Goal: Task Accomplishment & Management: Manage account settings

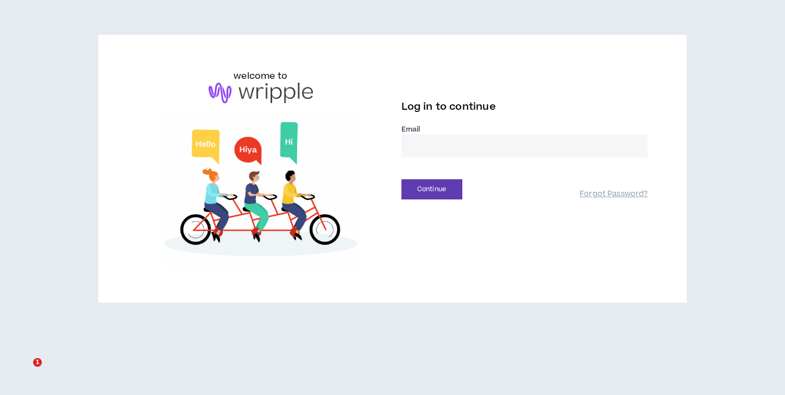
click at [427, 148] on input "email" at bounding box center [525, 145] width 247 height 23
type input "**********"
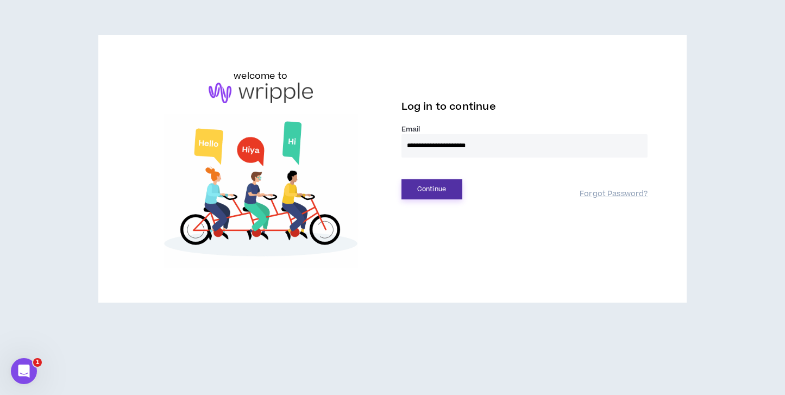
click at [423, 197] on button "Continue" at bounding box center [432, 189] width 61 height 20
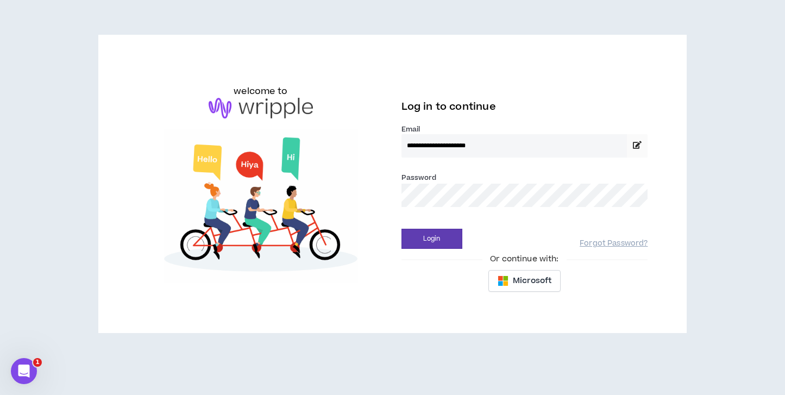
click at [431, 228] on div "Login Forgot Password?" at bounding box center [525, 235] width 247 height 28
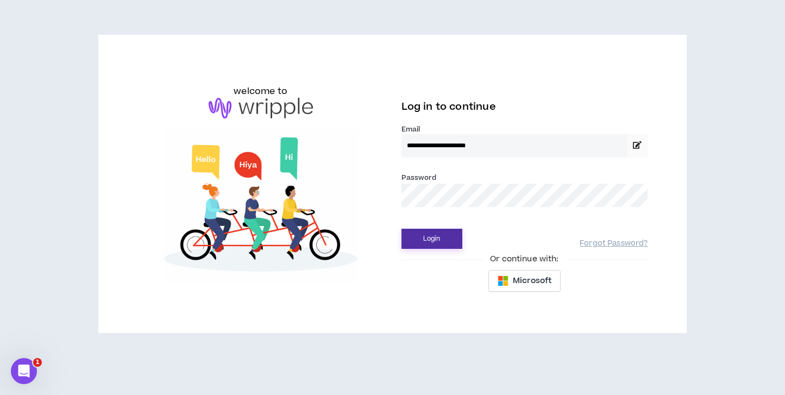
click at [431, 237] on button "Login" at bounding box center [432, 239] width 61 height 20
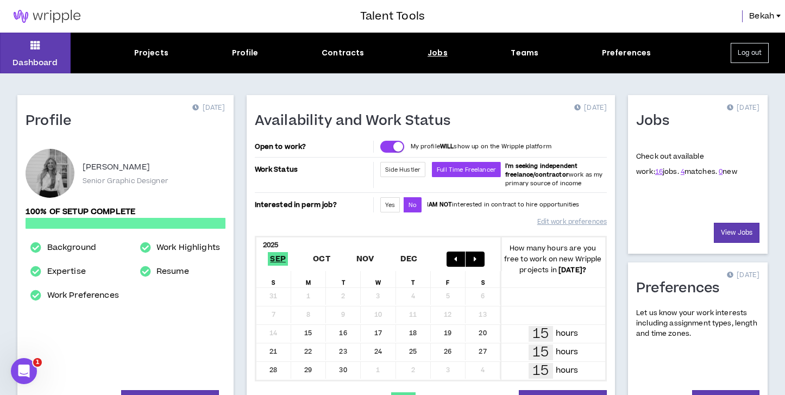
click at [444, 51] on div "Jobs" at bounding box center [438, 52] width 20 height 11
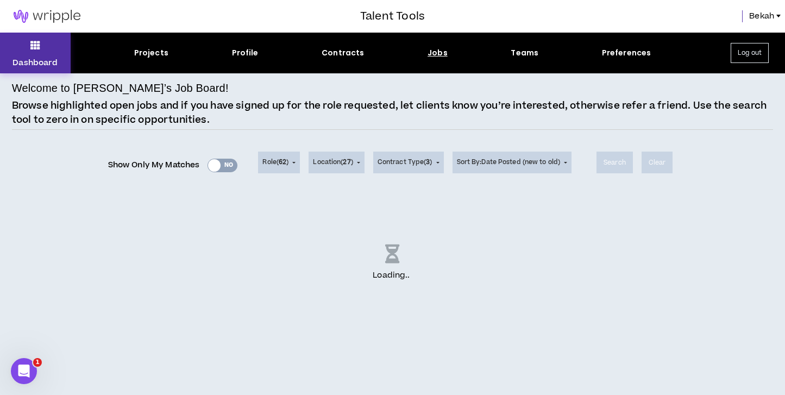
click at [39, 59] on p "Dashboard" at bounding box center [35, 62] width 45 height 11
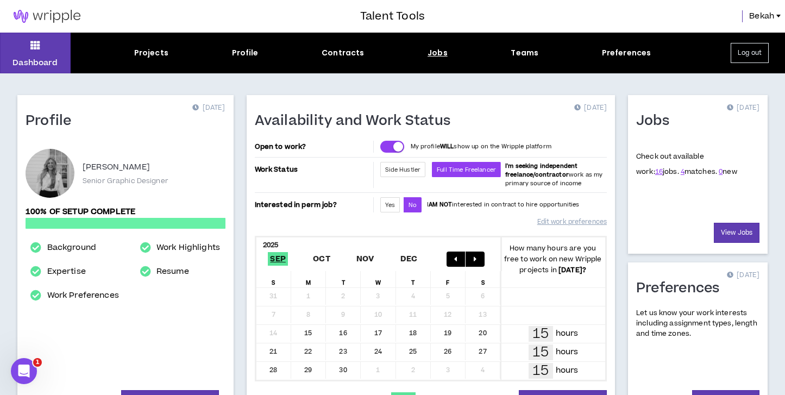
click at [445, 53] on div "Jobs" at bounding box center [438, 52] width 20 height 11
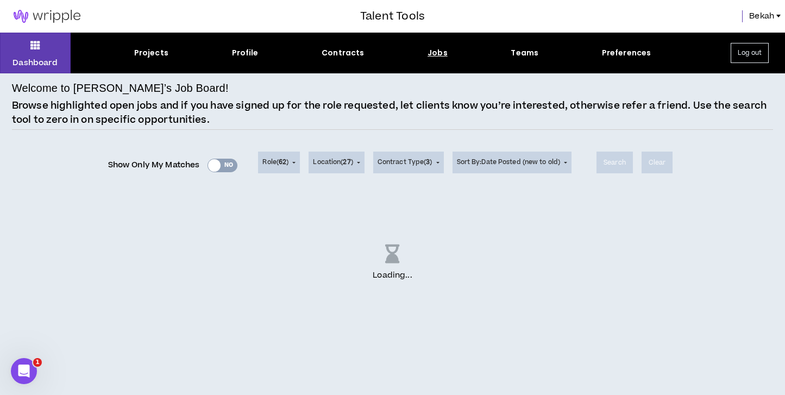
click at [215, 167] on div "Show Only My Matches Yes No" at bounding box center [173, 165] width 130 height 16
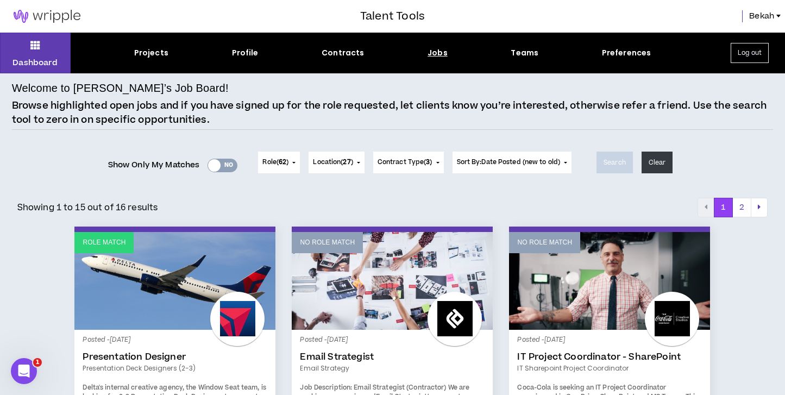
click at [215, 167] on div at bounding box center [214, 165] width 13 height 13
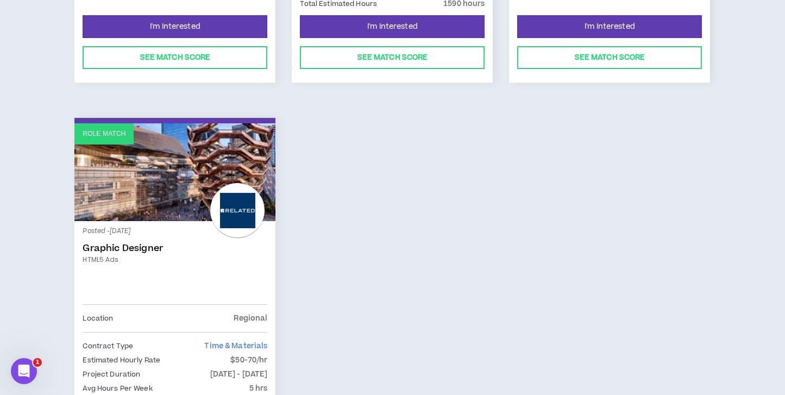
scroll to position [168, 0]
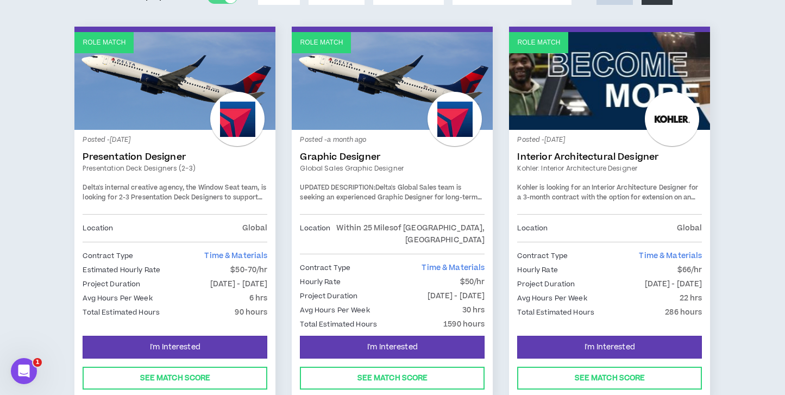
click at [135, 190] on span "Delta's internal creative agency, the Window Seat team, is looking for 2-3 Pres…" at bounding box center [174, 202] width 183 height 38
click at [138, 153] on link "Presentation Designer" at bounding box center [175, 157] width 185 height 11
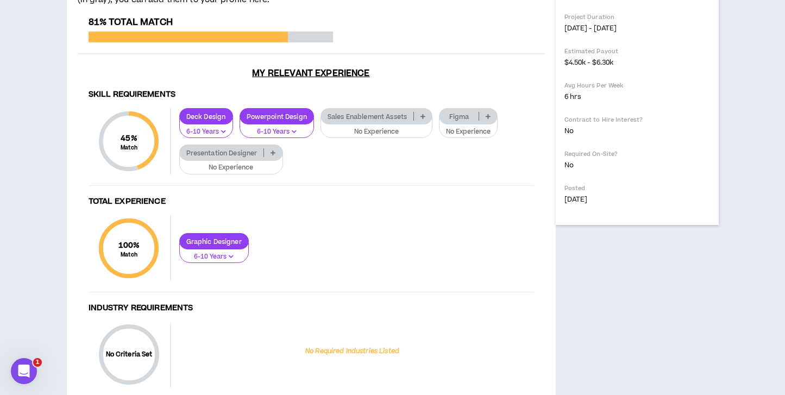
scroll to position [430, 0]
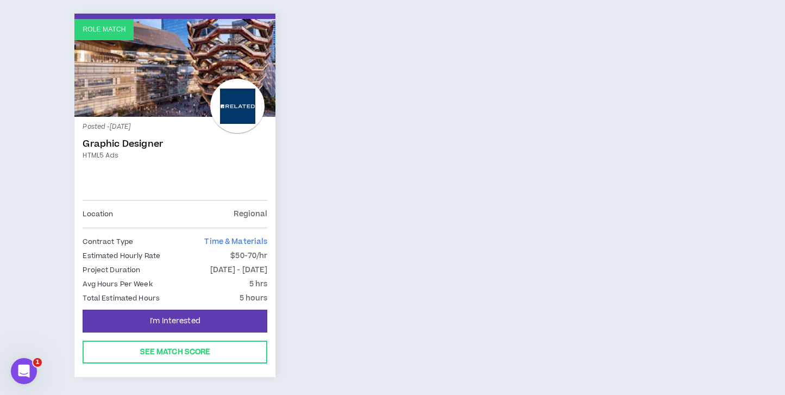
scroll to position [598, 0]
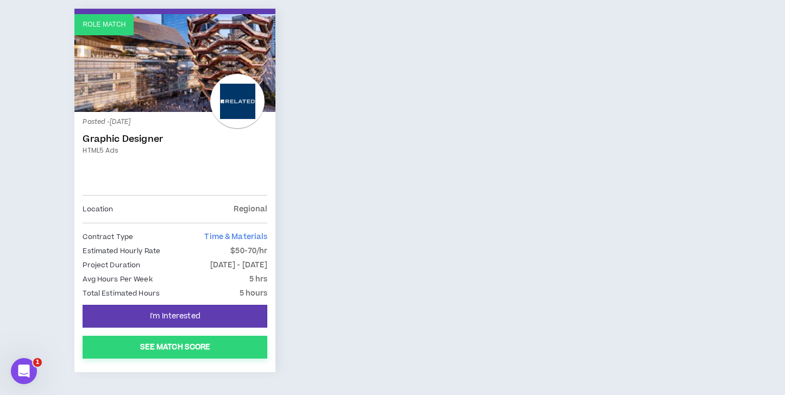
click at [205, 336] on button "See Match Score" at bounding box center [175, 347] width 185 height 23
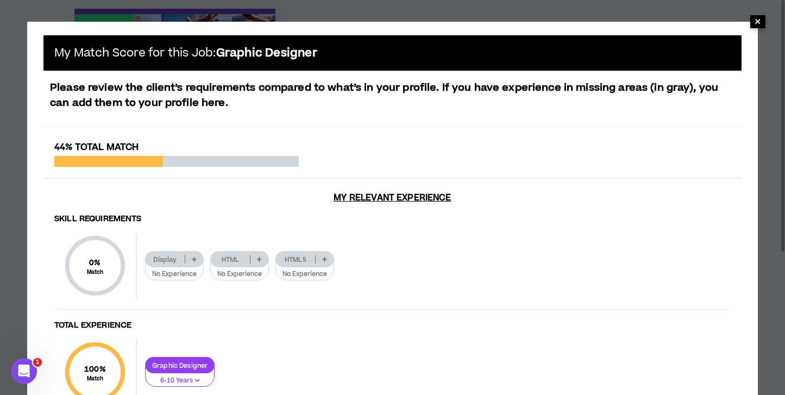
click at [758, 19] on span "×" at bounding box center [758, 21] width 7 height 13
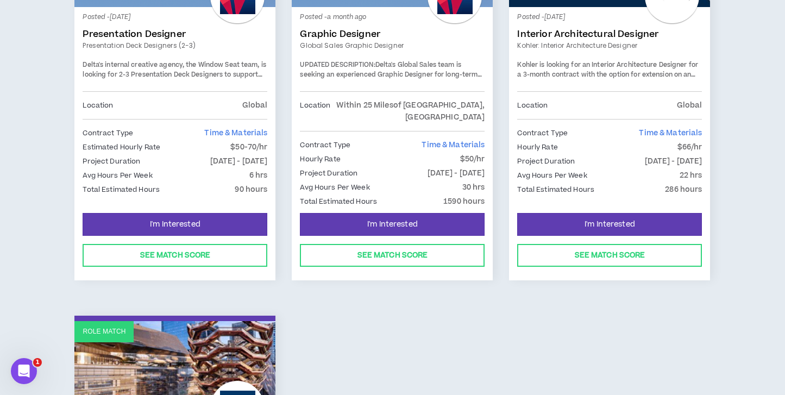
scroll to position [0, 0]
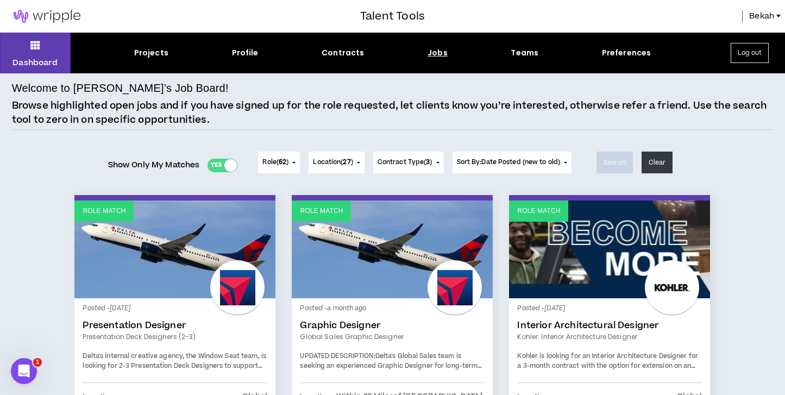
click at [224, 161] on div at bounding box center [230, 165] width 13 height 13
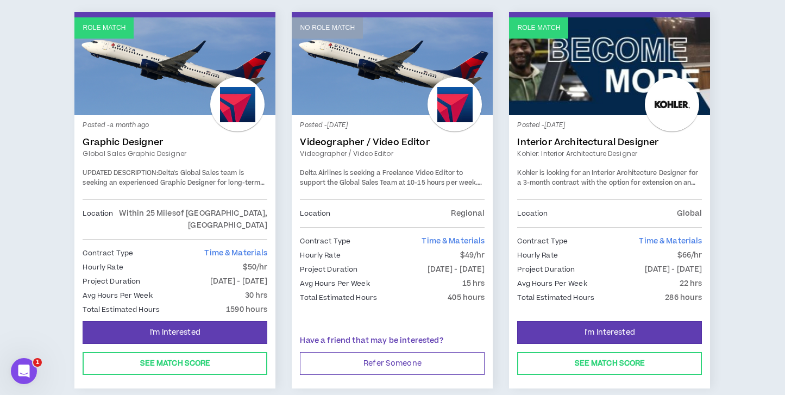
scroll to position [1879, 0]
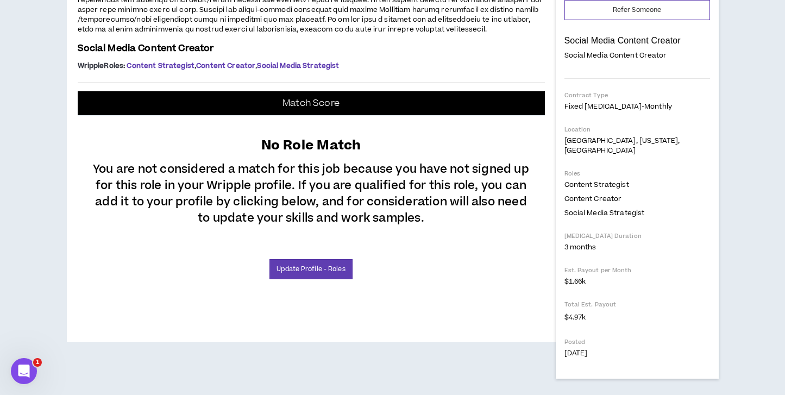
scroll to position [432, 0]
click at [309, 109] on p "Match Score" at bounding box center [311, 103] width 57 height 11
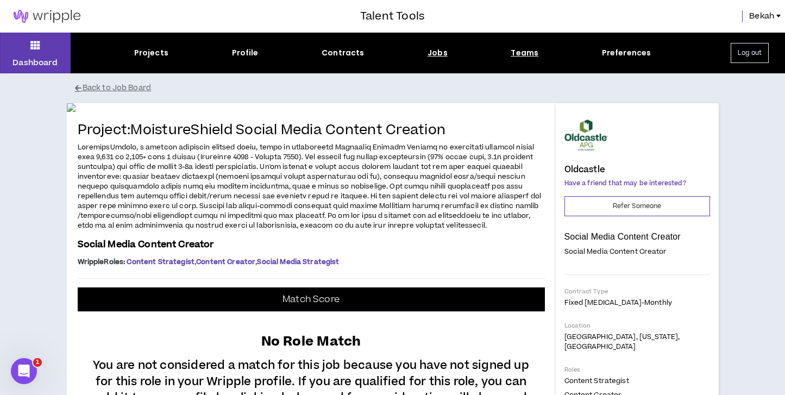
click at [528, 57] on div "Teams" at bounding box center [525, 52] width 28 height 11
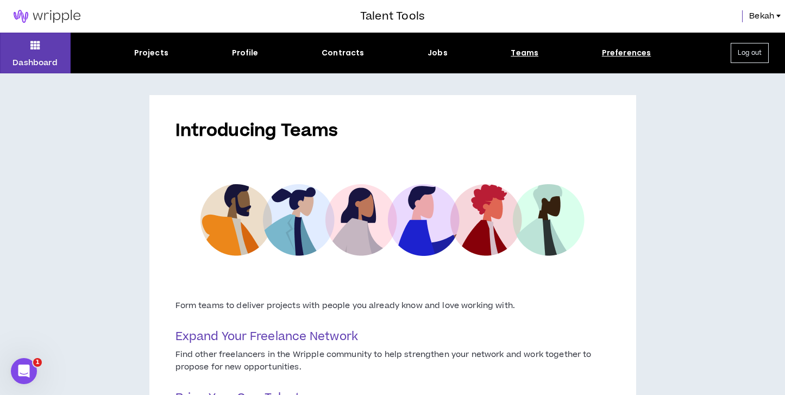
click at [639, 51] on div "Preferences" at bounding box center [626, 52] width 49 height 11
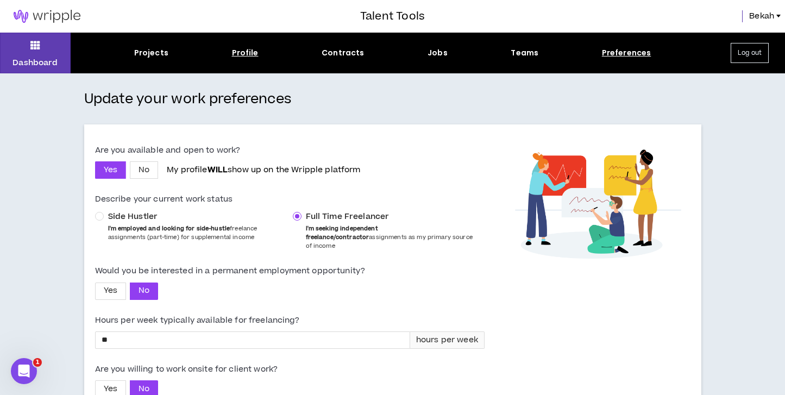
click at [245, 51] on div "Profile" at bounding box center [245, 52] width 27 height 11
select select "*"
select select "US"
select select "*******"
select select "*"
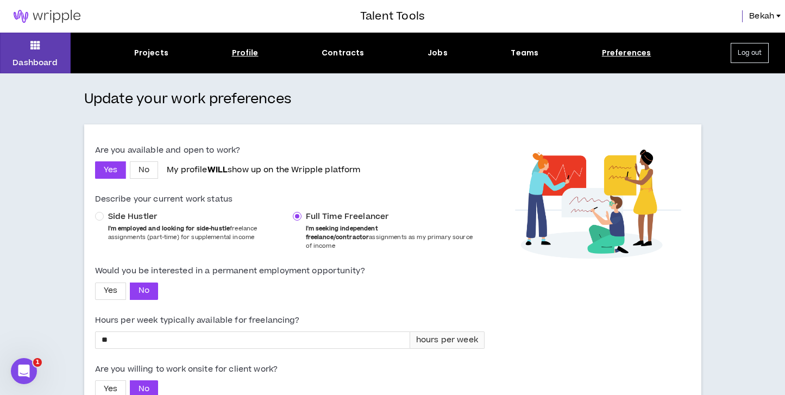
select select "**********"
select select "*****"
select select "**********"
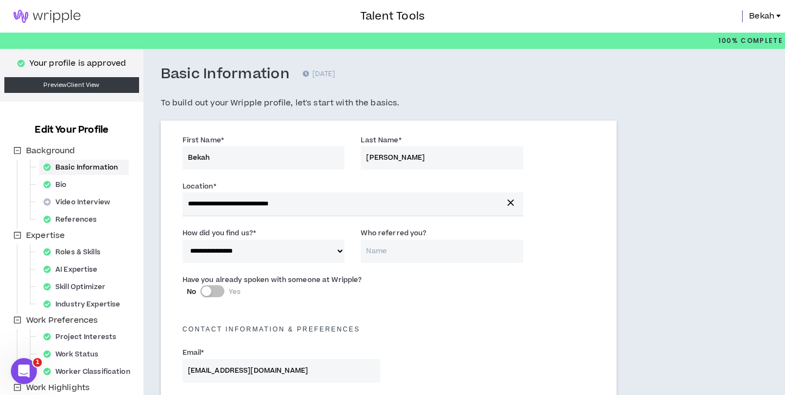
click at [57, 19] on img at bounding box center [47, 16] width 94 height 13
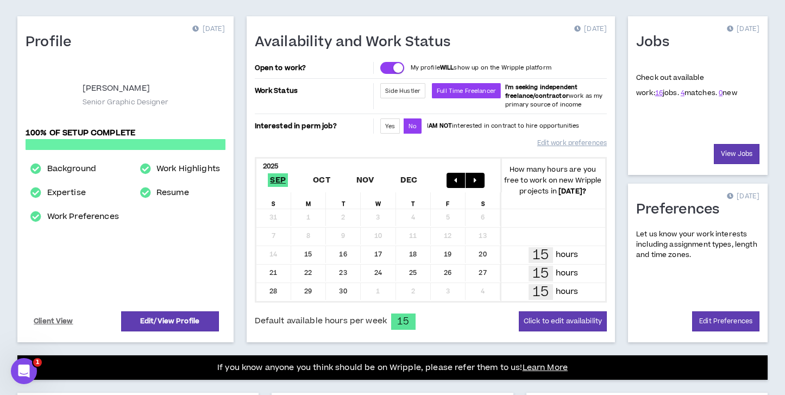
scroll to position [80, 0]
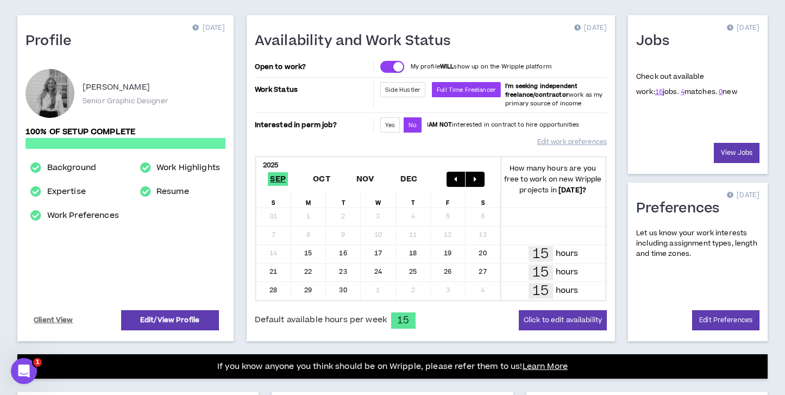
click at [480, 176] on button "button" at bounding box center [475, 179] width 19 height 15
click at [449, 179] on button "button" at bounding box center [456, 179] width 19 height 15
